Goal: Navigation & Orientation: Go to known website

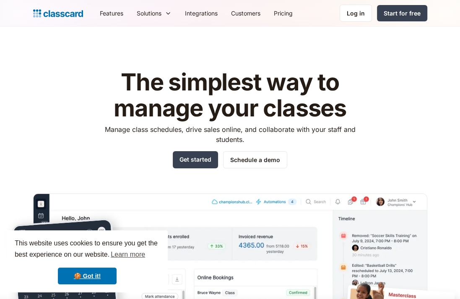
click at [356, 17] on div "Log in" at bounding box center [356, 13] width 18 height 9
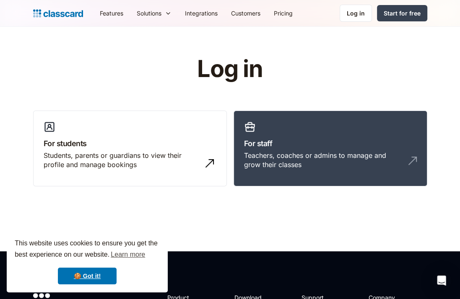
click at [280, 148] on h3 "For staff" at bounding box center [330, 143] width 173 height 11
